Goal: Communication & Community: Answer question/provide support

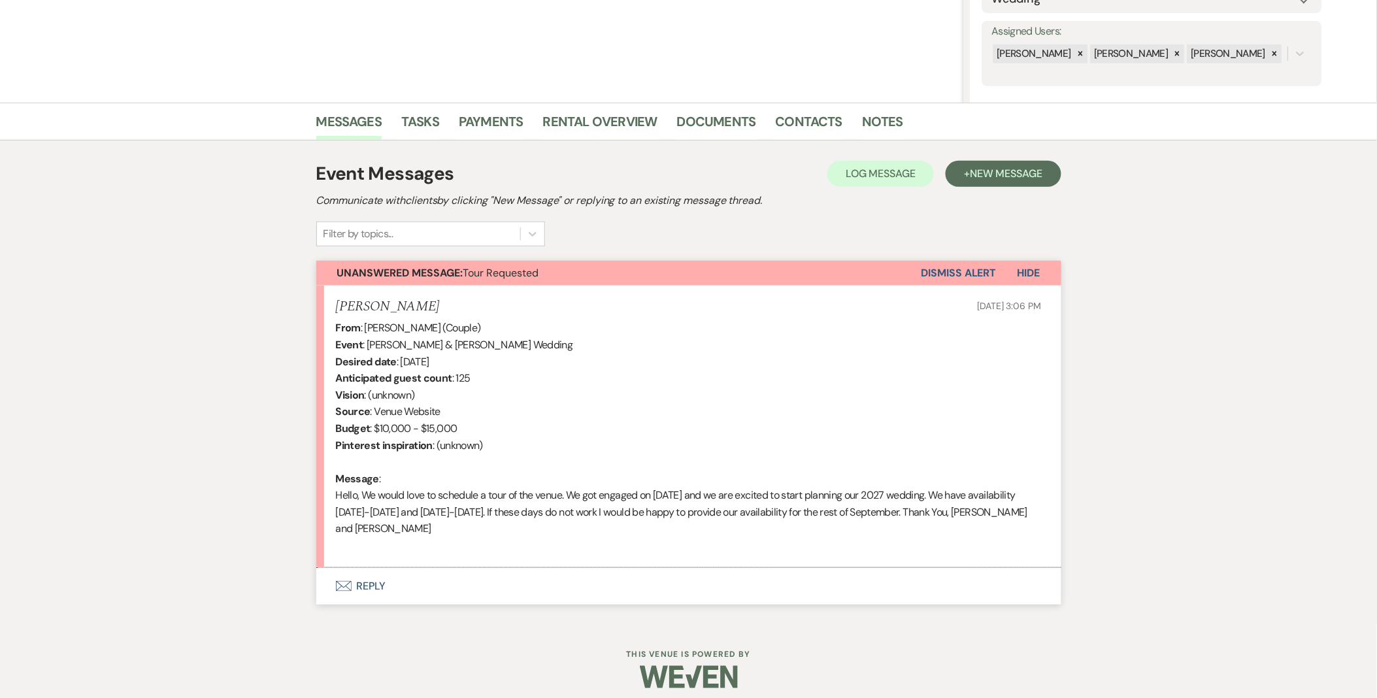
click at [373, 595] on button "Envelope Reply" at bounding box center [688, 586] width 745 height 37
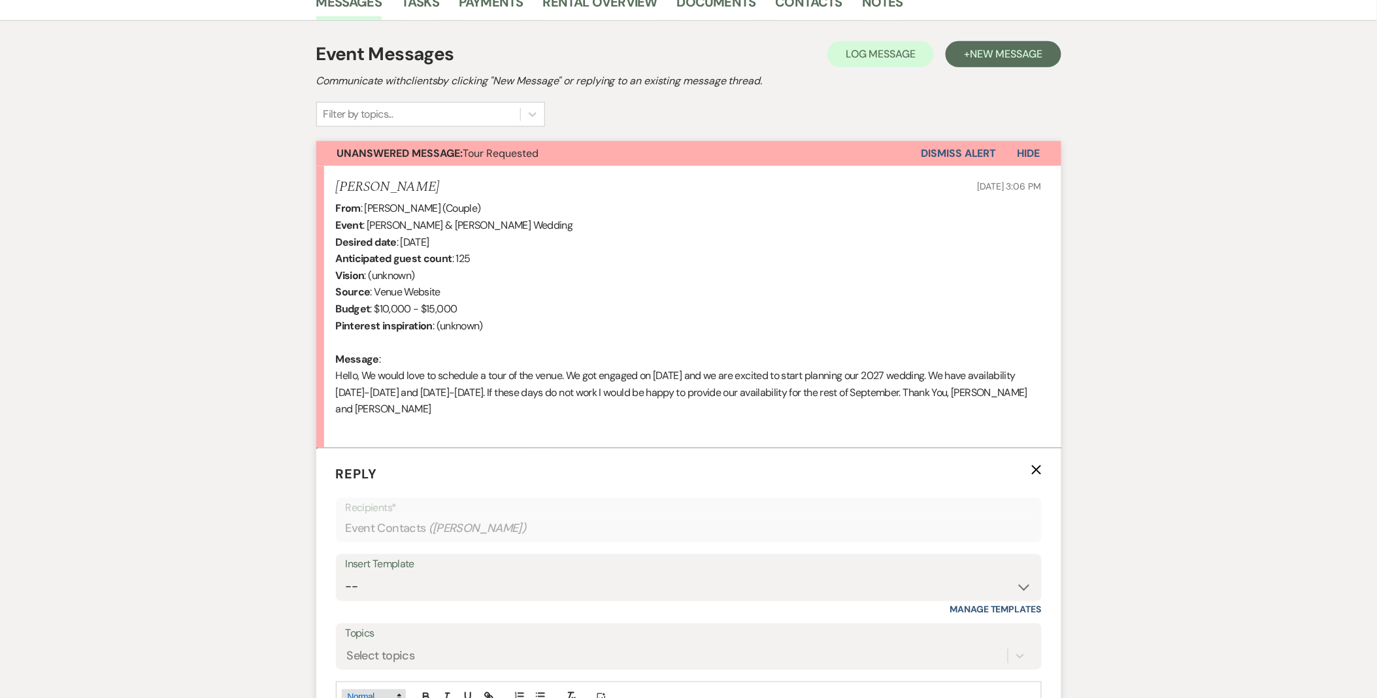
scroll to position [516, 0]
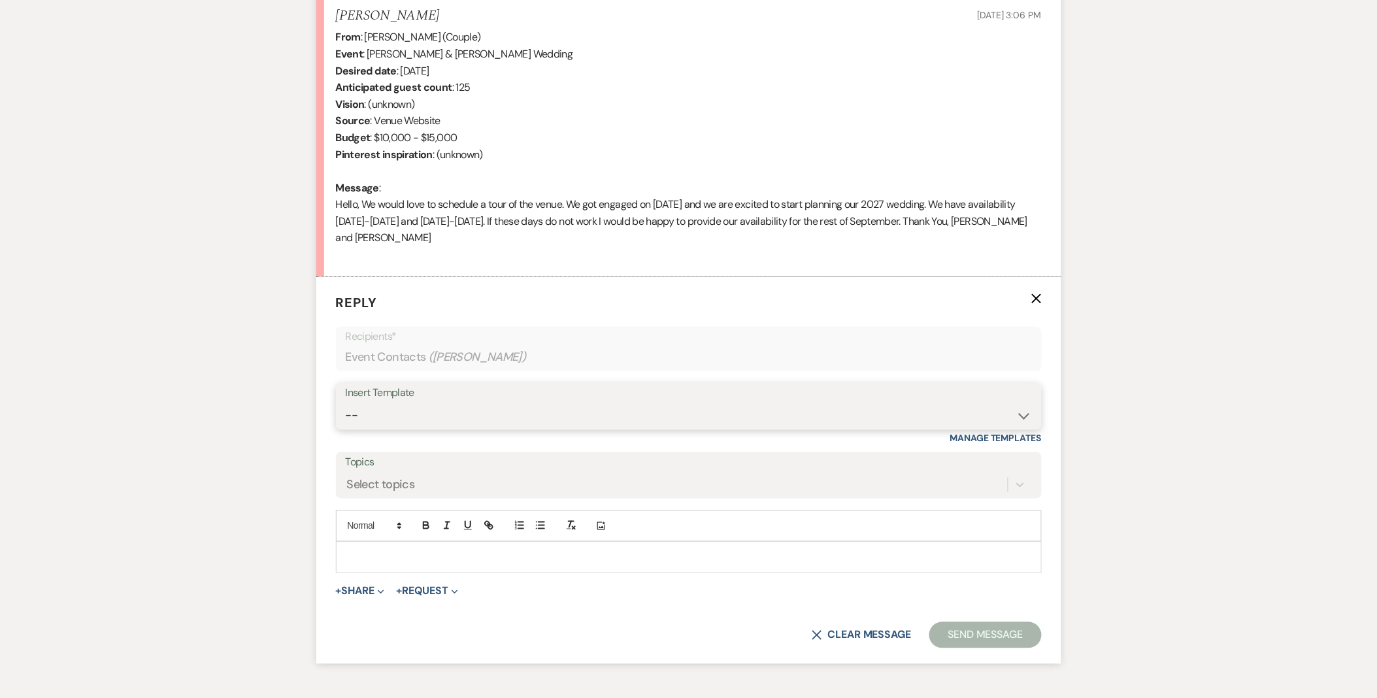
click at [417, 427] on select "-- Weven Planning Portal Introduction (Booked Events) Initial Inquiry Response …" at bounding box center [689, 415] width 686 height 25
select select "5515"
click at [346, 403] on select "-- Weven Planning Portal Introduction (Booked Events) Initial Inquiry Response …" at bounding box center [689, 415] width 686 height 25
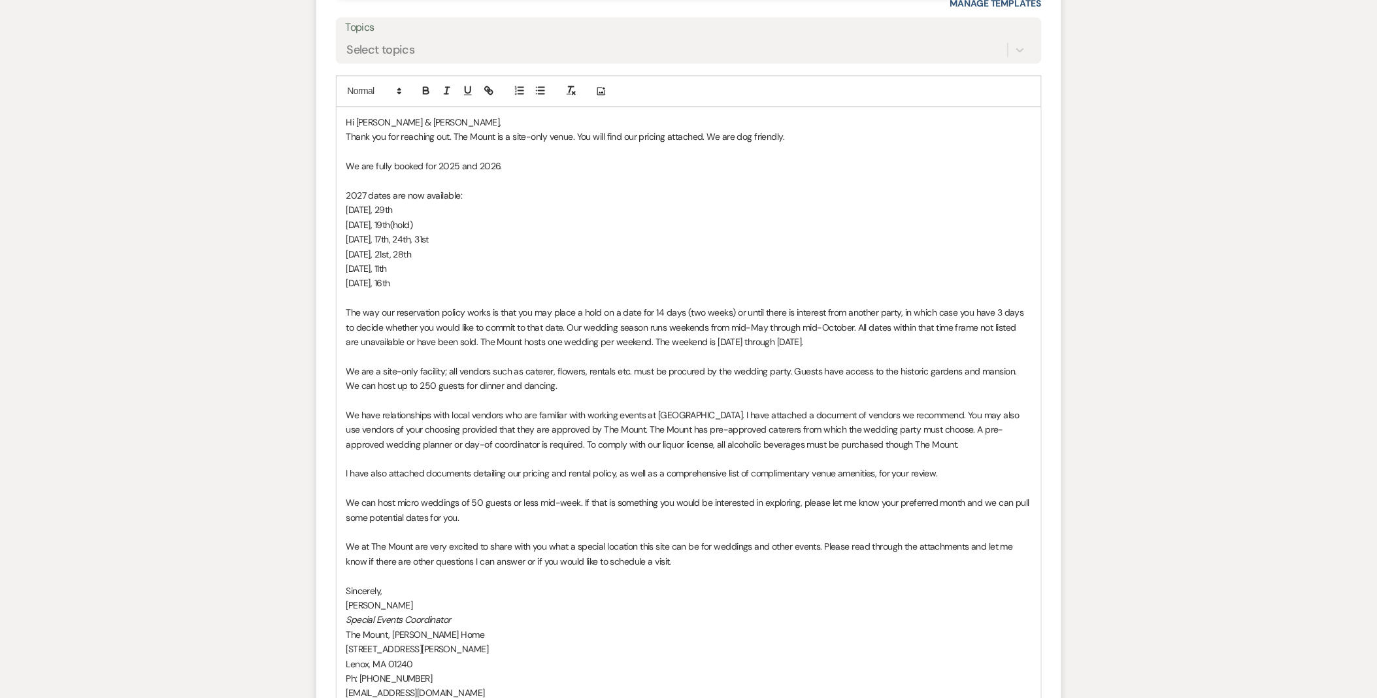
scroll to position [1170, 0]
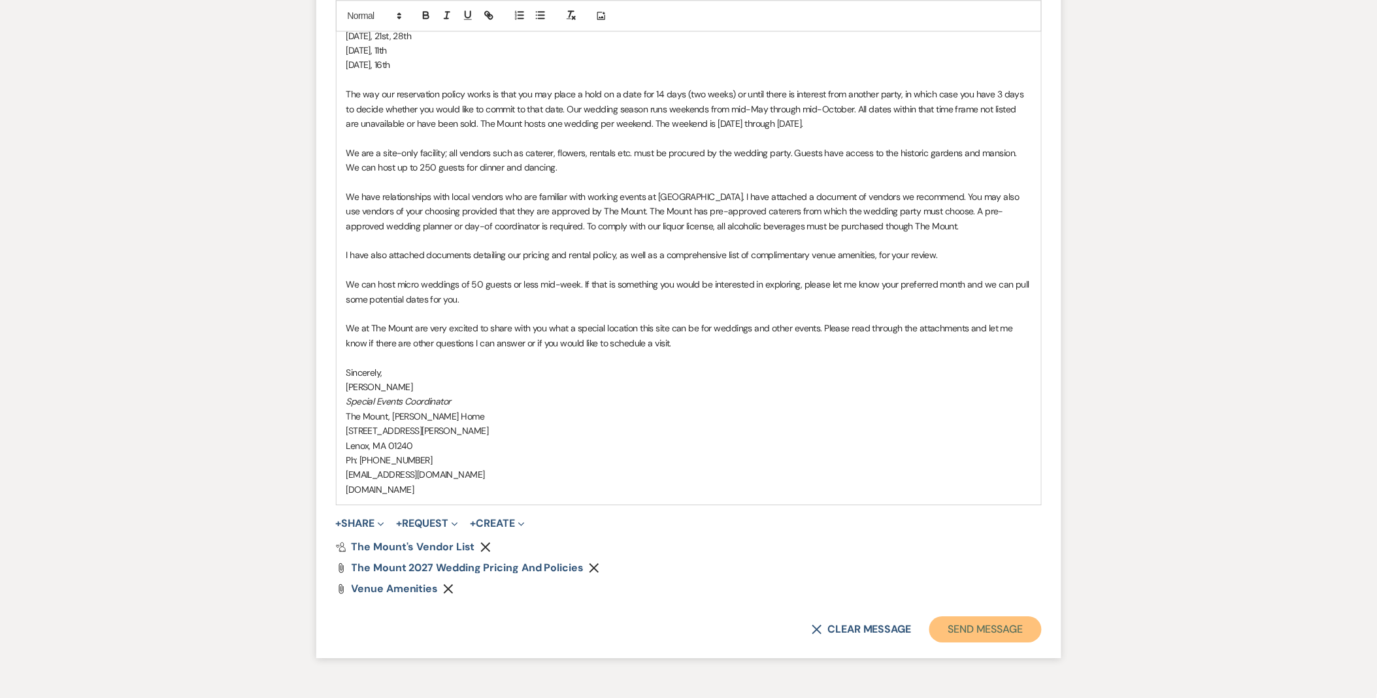
click at [949, 635] on button "Send Message" at bounding box center [985, 629] width 112 height 26
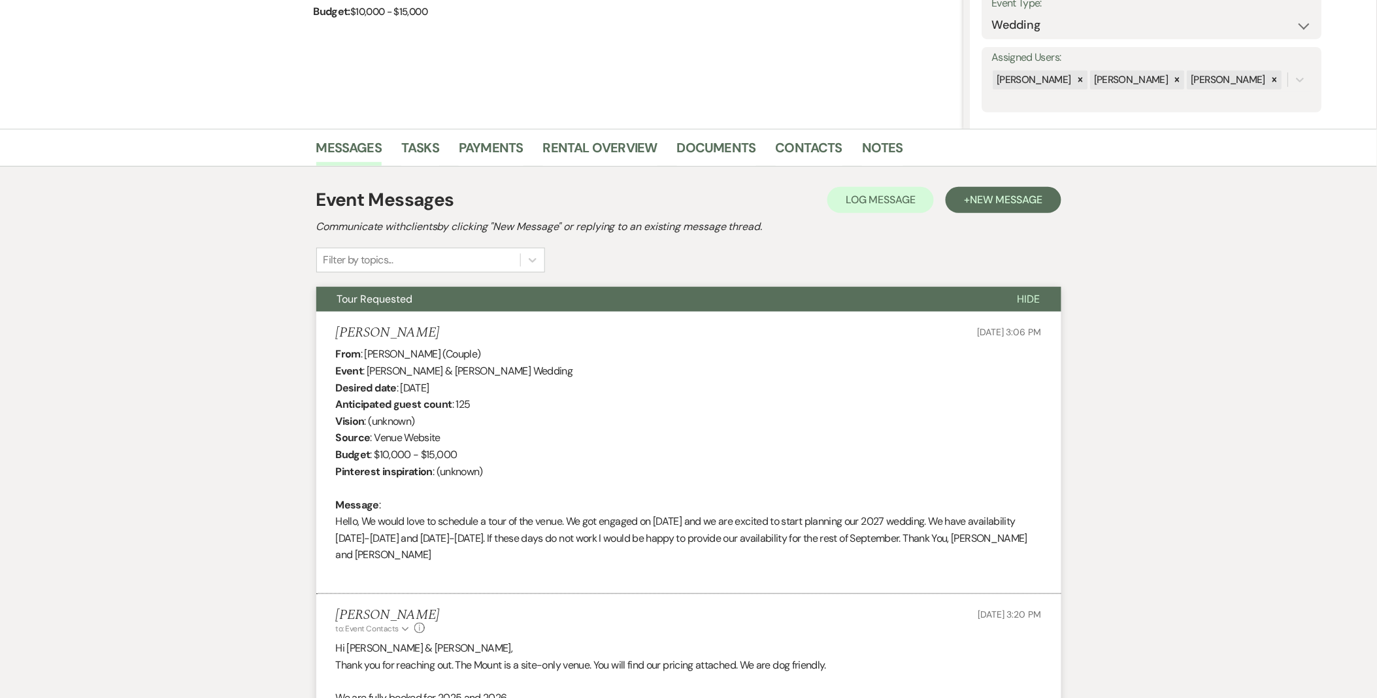
scroll to position [0, 0]
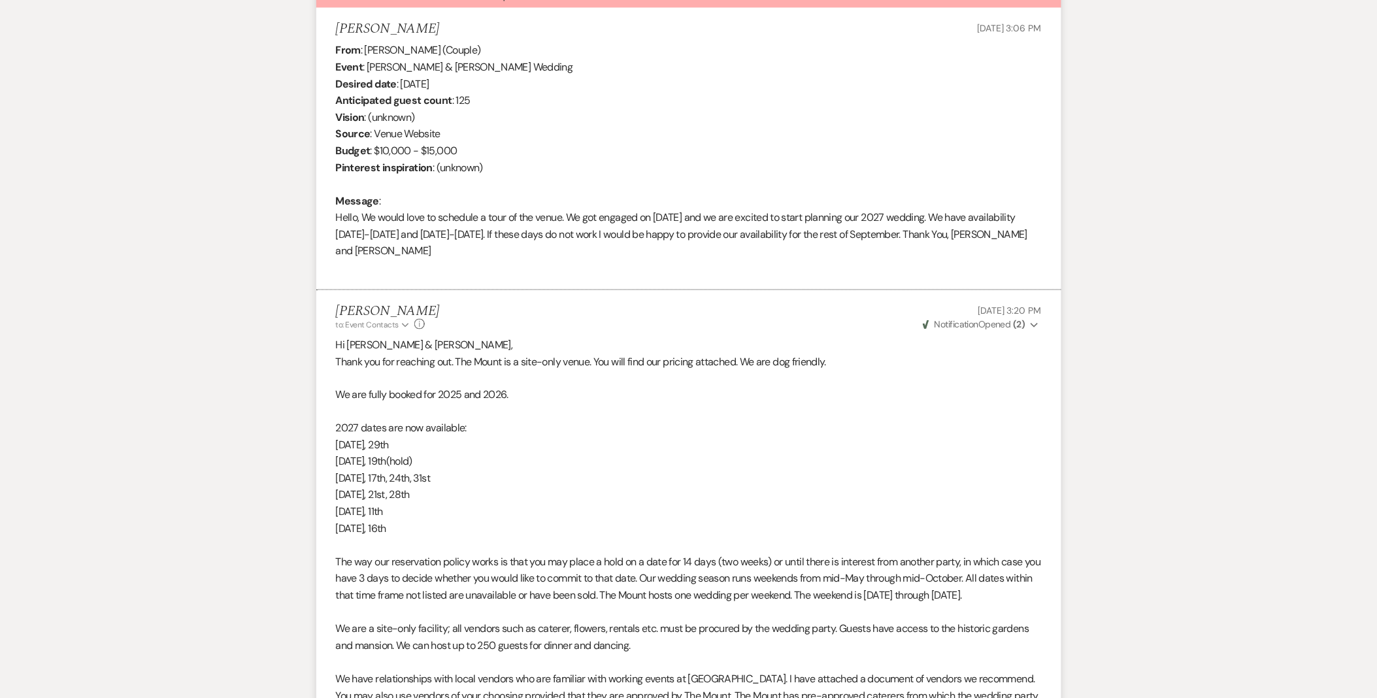
scroll to position [430, 0]
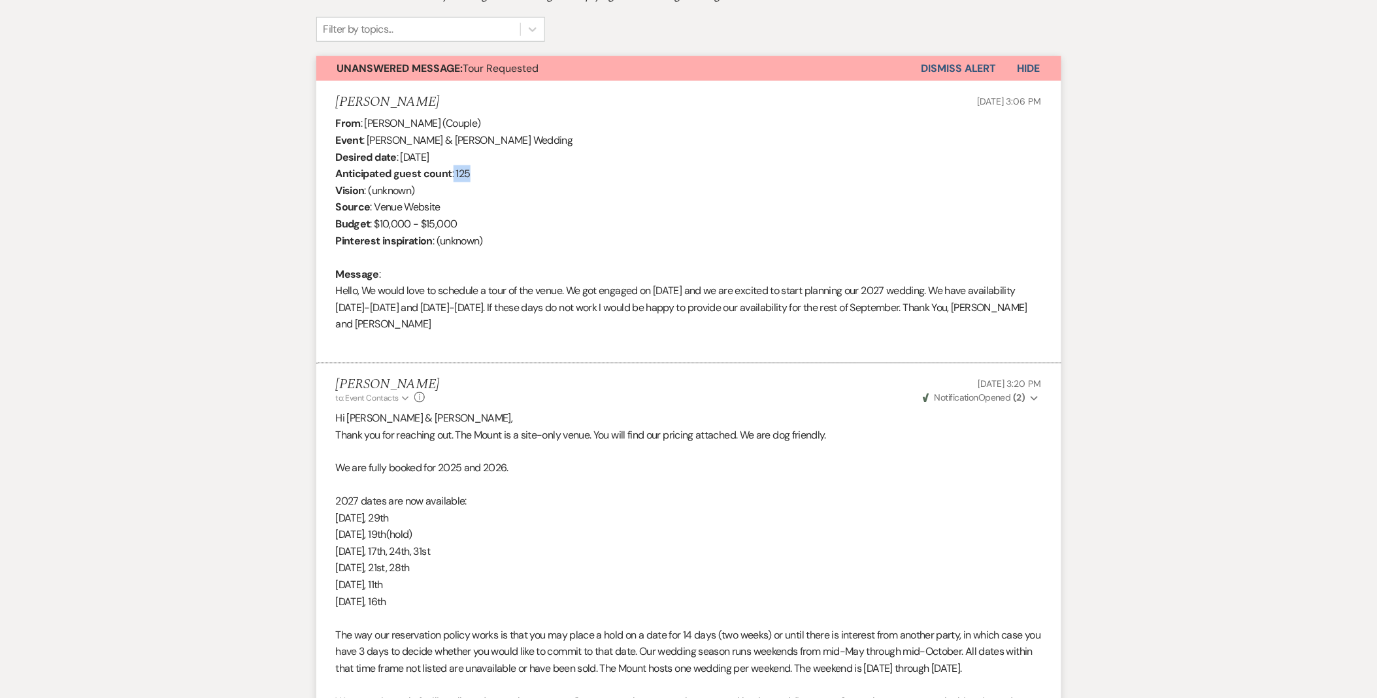
drag, startPoint x: 460, startPoint y: 171, endPoint x: 480, endPoint y: 166, distance: 21.4
click at [480, 166] on div "From : [PERSON_NAME] (Couple) Event : [PERSON_NAME] & [PERSON_NAME] Wedding Des…" at bounding box center [689, 232] width 706 height 234
drag, startPoint x: 480, startPoint y: 166, endPoint x: 459, endPoint y: 216, distance: 54.8
click at [487, 203] on div "From : [PERSON_NAME] (Couple) Event : [PERSON_NAME] & [PERSON_NAME] Wedding Des…" at bounding box center [689, 232] width 706 height 234
drag, startPoint x: 375, startPoint y: 221, endPoint x: 415, endPoint y: 214, distance: 41.2
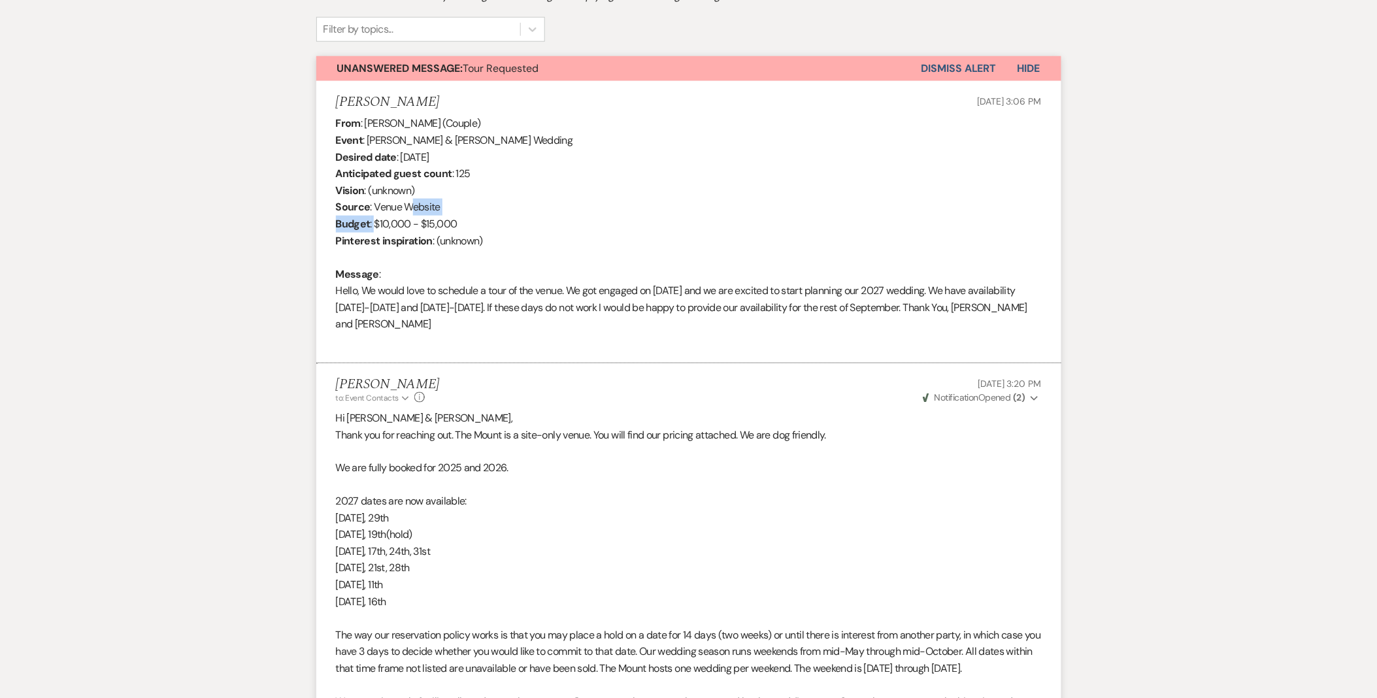
click at [415, 214] on div "From : [PERSON_NAME] (Couple) Event : [PERSON_NAME] & [PERSON_NAME] Wedding Des…" at bounding box center [689, 232] width 706 height 234
drag, startPoint x: 415, startPoint y: 214, endPoint x: 408, endPoint y: 222, distance: 11.1
click at [408, 222] on div "From : [PERSON_NAME] (Couple) Event : [PERSON_NAME] & [PERSON_NAME] Wedding Des…" at bounding box center [689, 232] width 706 height 234
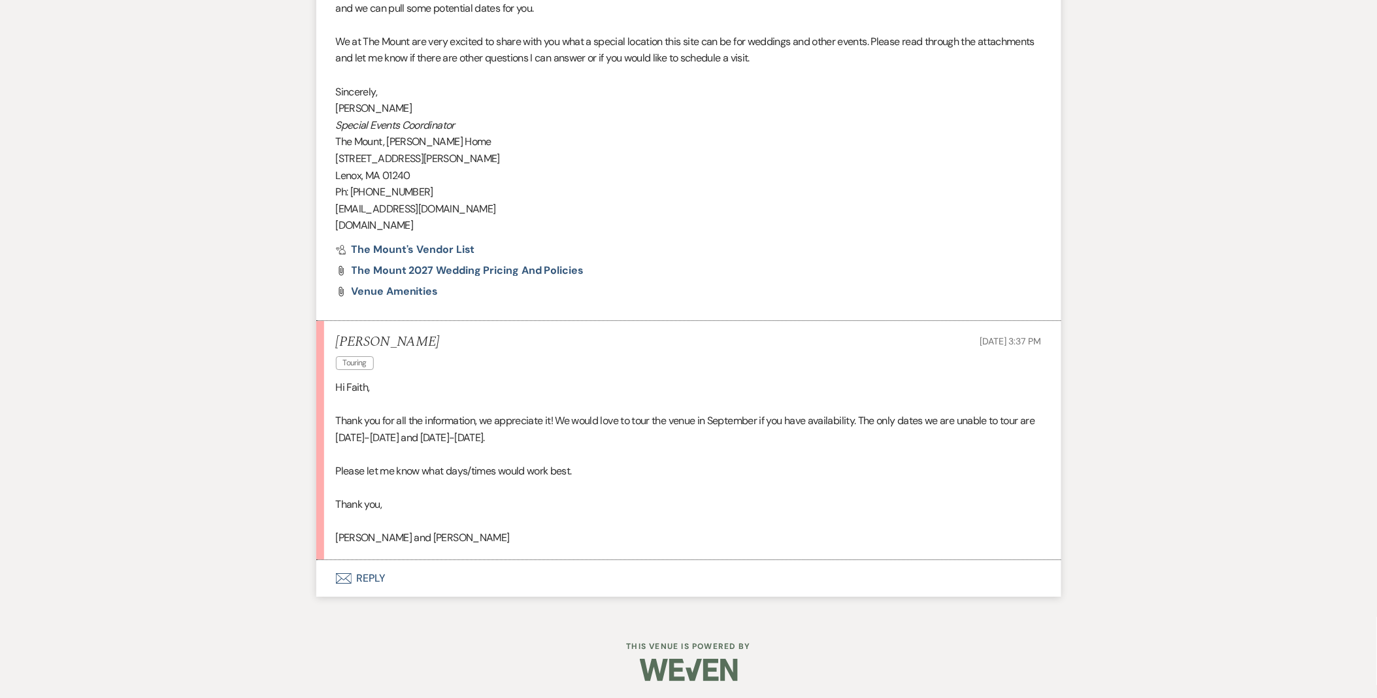
scroll to position [1311, 0]
click at [397, 569] on button "Envelope Reply" at bounding box center [688, 576] width 745 height 37
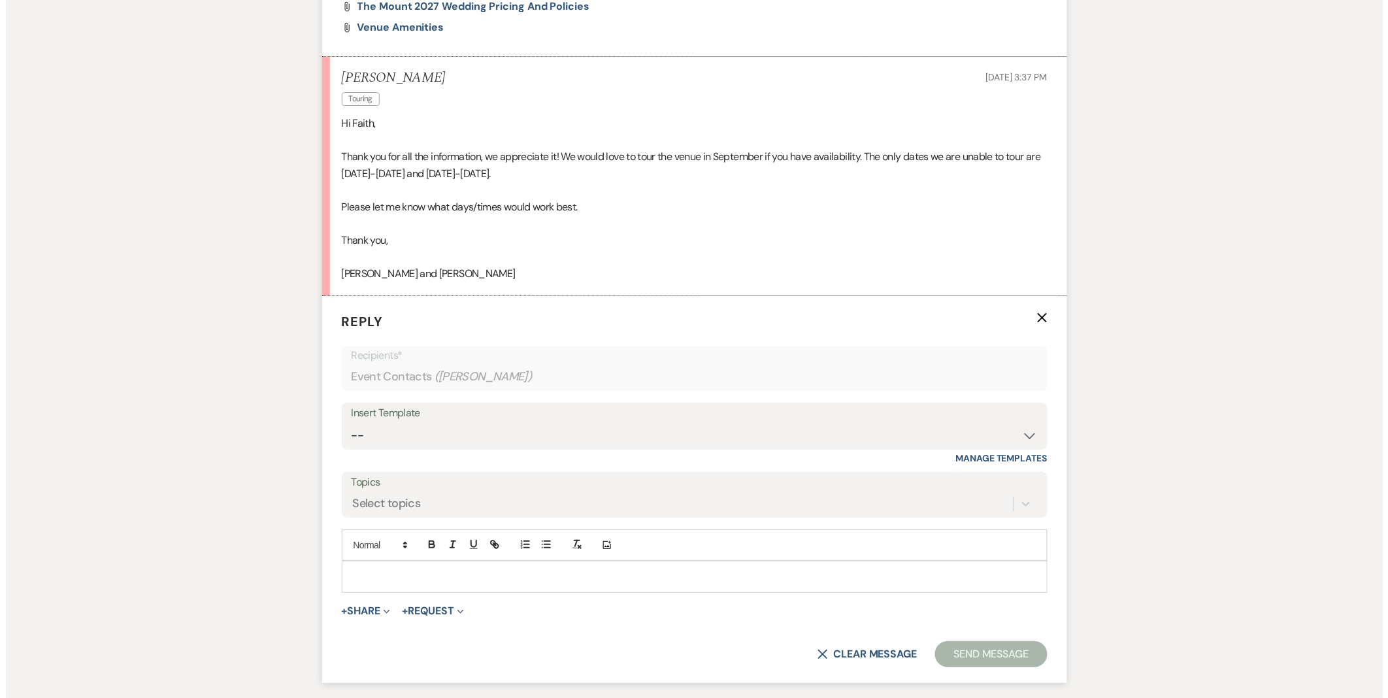
scroll to position [1677, 0]
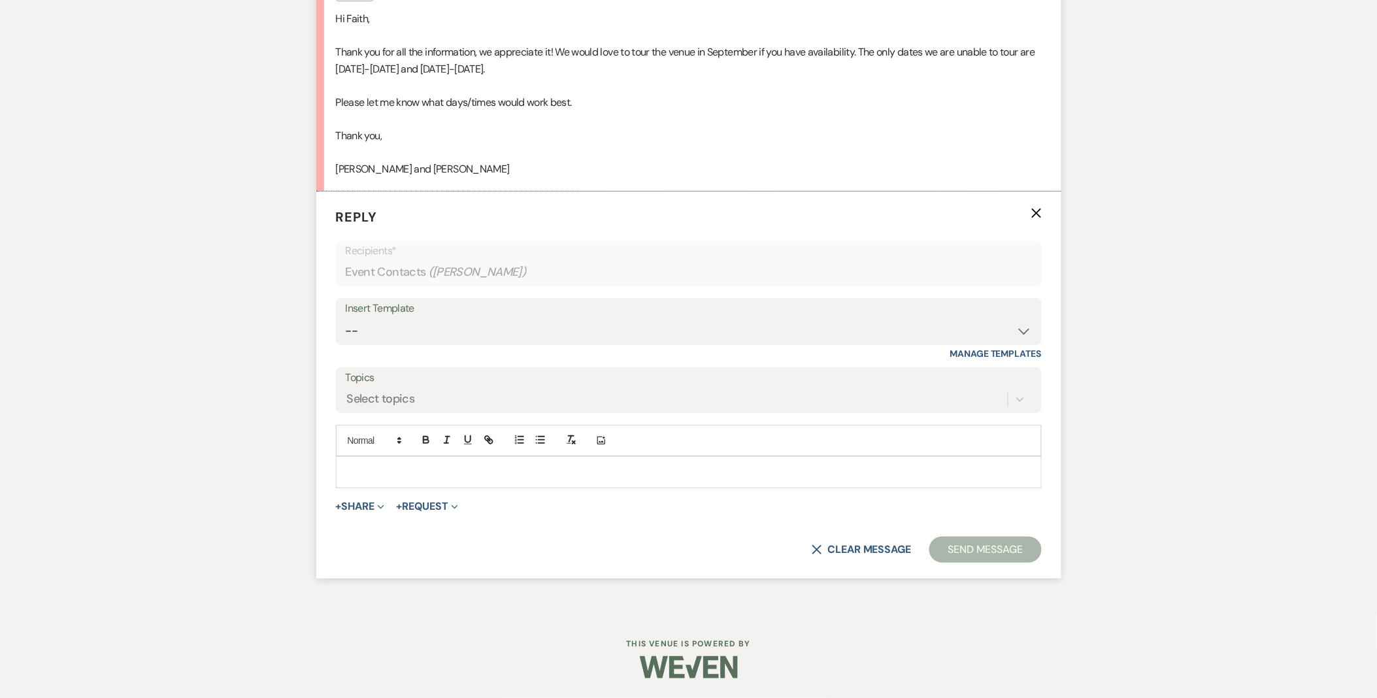
click at [371, 514] on span "+ Share Expand Doc Upload Documents Add Photo Images Pref Vendors Preferred ven…" at bounding box center [360, 507] width 49 height 16
click at [369, 498] on form "Reply X Recipients* Event Contacts ( [PERSON_NAME] ) Insert Template -- Weven P…" at bounding box center [688, 385] width 745 height 387
click at [373, 506] on button "+ Share Expand" at bounding box center [360, 506] width 49 height 10
click at [397, 526] on span "Doc Upload Documents" at bounding box center [389, 533] width 75 height 14
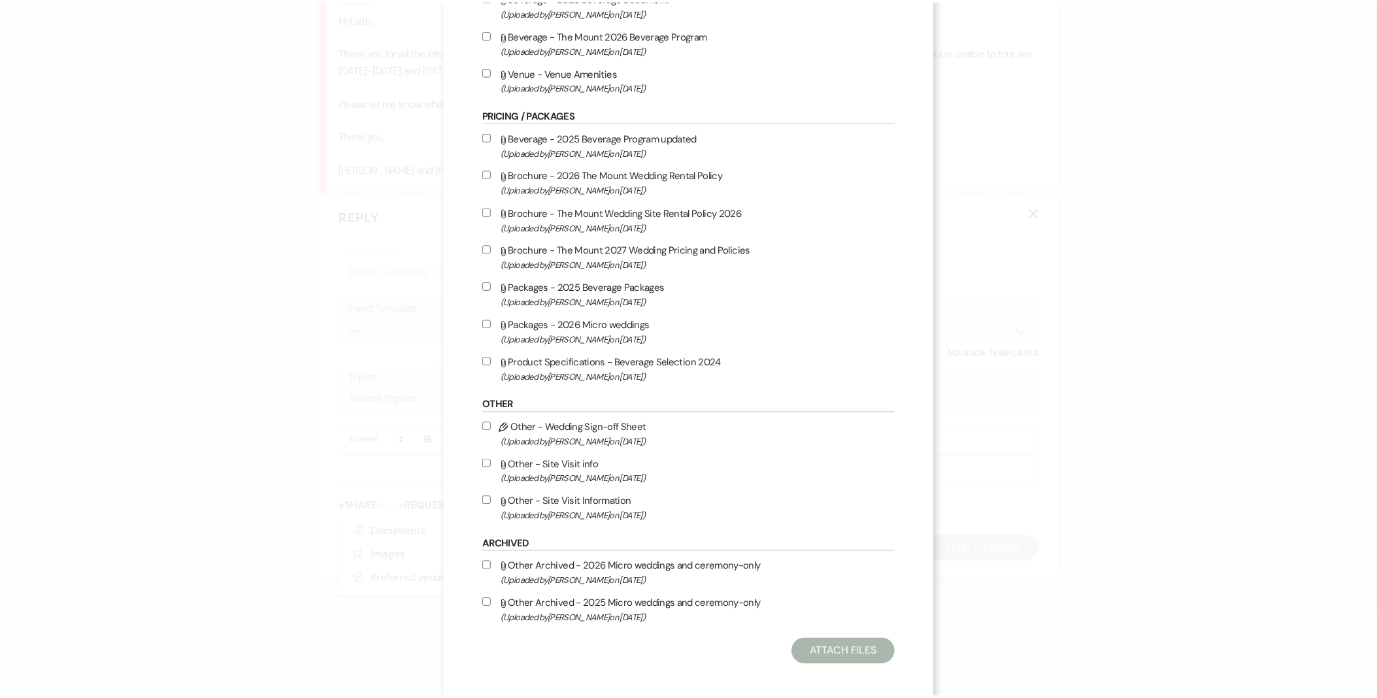
scroll to position [999, 0]
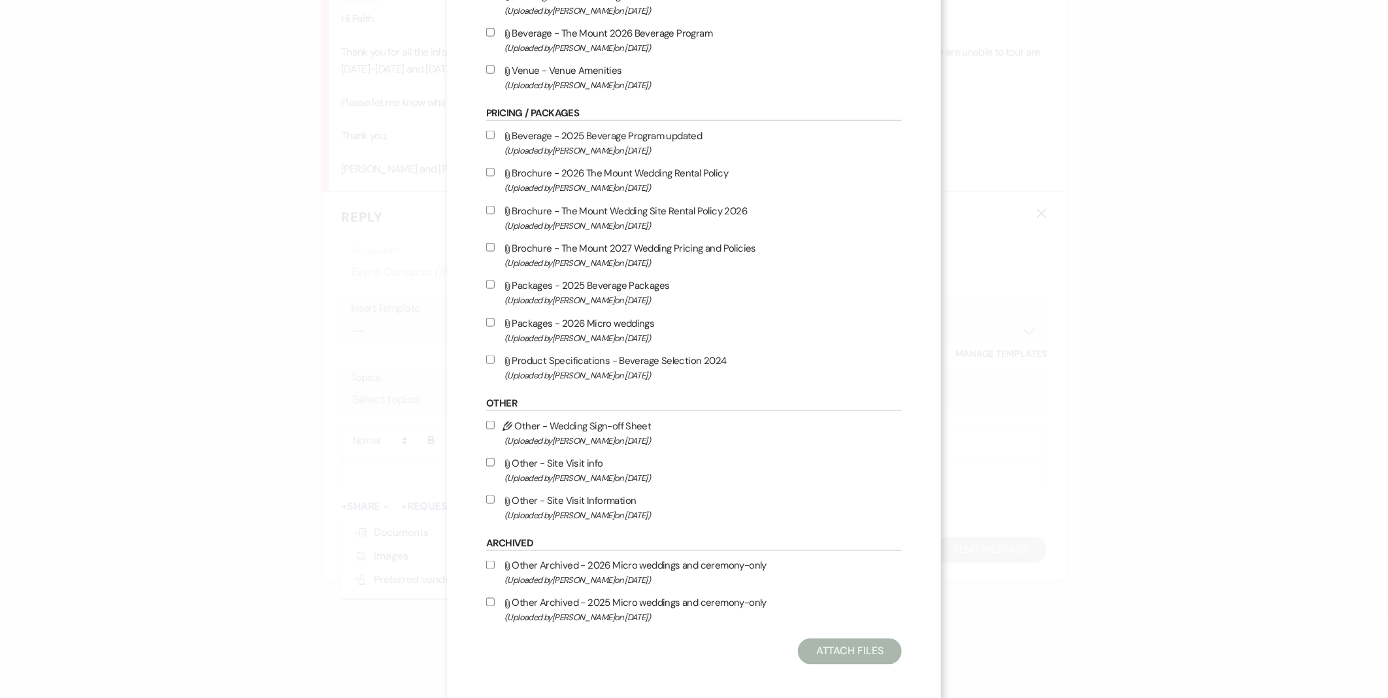
click at [562, 500] on label "Attach File Other - Site Visit Information (Uploaded by [PERSON_NAME] on [DATE]…" at bounding box center [694, 507] width 416 height 31
click at [495, 500] on input "Attach File Other - Site Visit Information (Uploaded by [PERSON_NAME] on [DATE]…" at bounding box center [490, 499] width 8 height 8
checkbox input "true"
click at [798, 648] on button "Attach Files" at bounding box center [850, 652] width 104 height 26
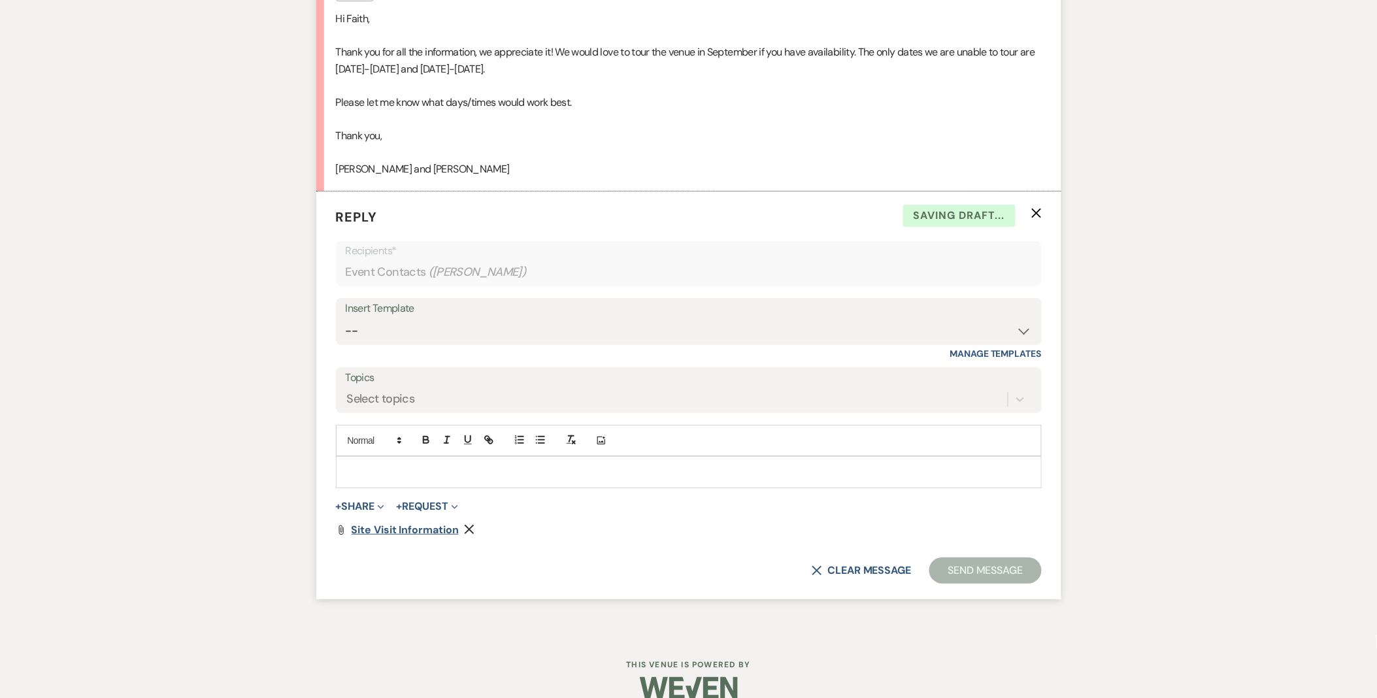
click at [427, 530] on span "Site Visit Information" at bounding box center [405, 530] width 107 height 14
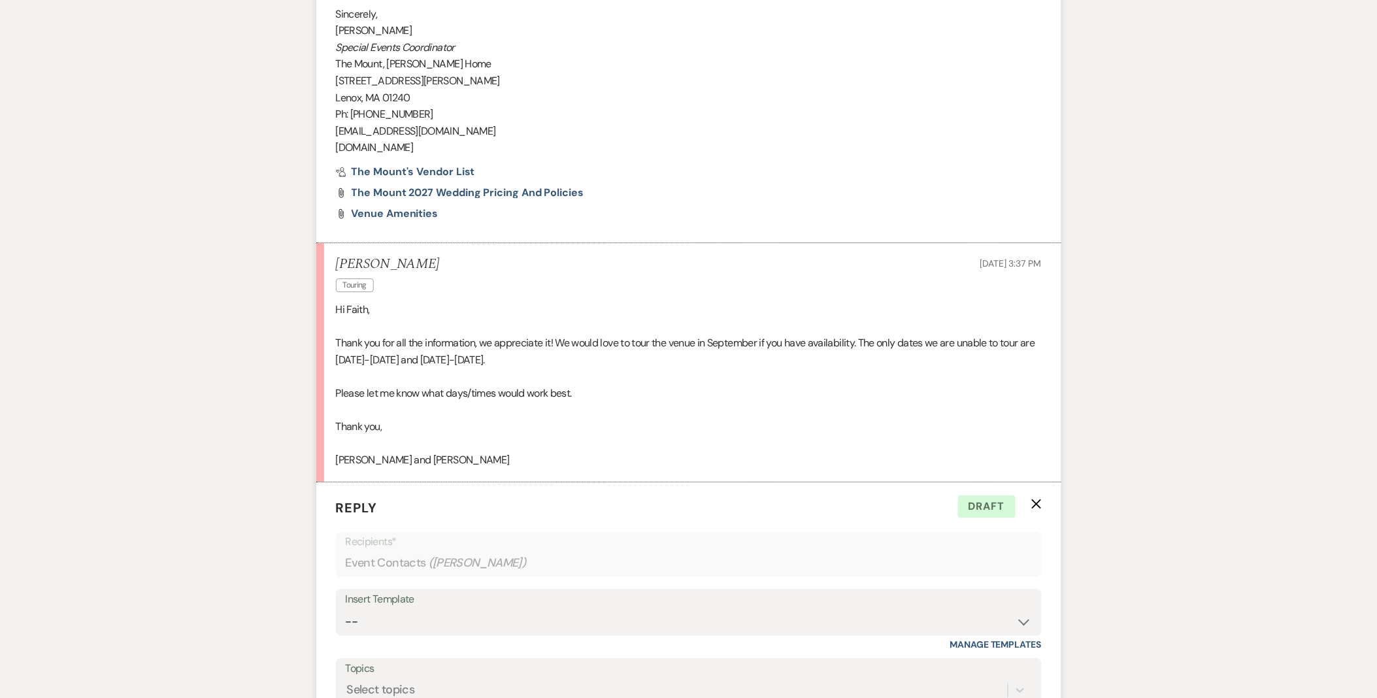
scroll to position [1387, 0]
click at [516, 192] on span "The Mount 2027 Wedding Pricing and Policies" at bounding box center [468, 192] width 233 height 14
